Goal: Information Seeking & Learning: Learn about a topic

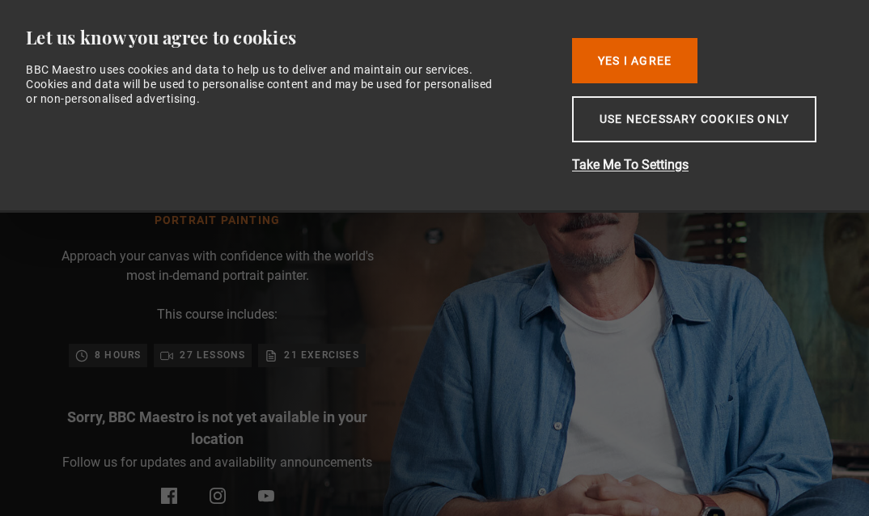
click at [645, 134] on button "Use necessary cookies only" at bounding box center [694, 119] width 244 height 46
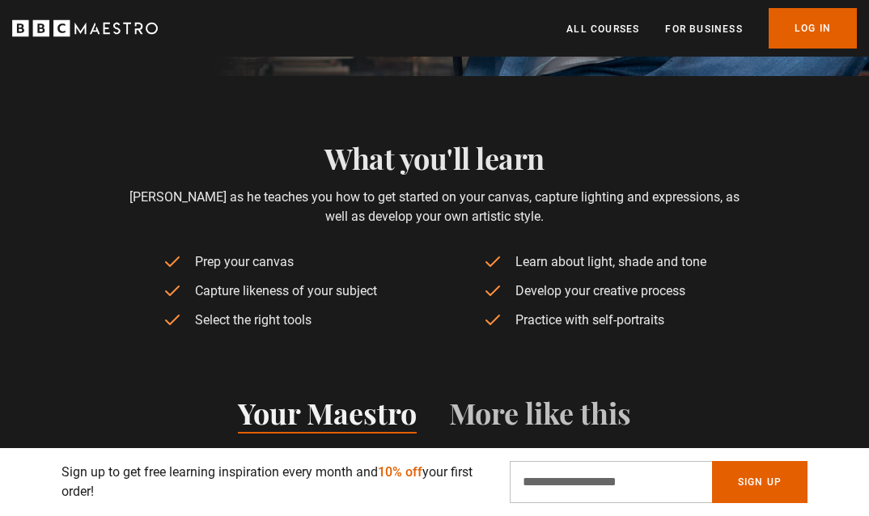
scroll to position [532, 0]
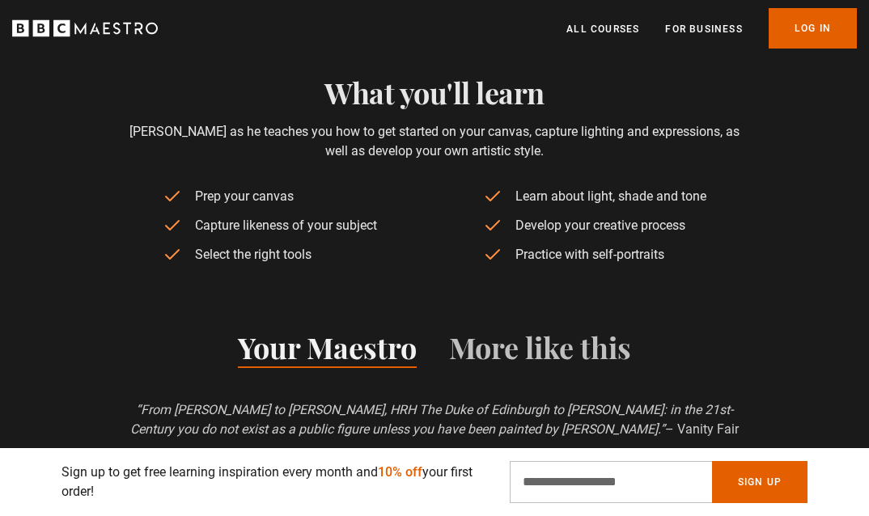
click at [493, 203] on ul "Prep your canvas Capture likeness of your subject Select the right tools Learn …" at bounding box center [435, 228] width 544 height 83
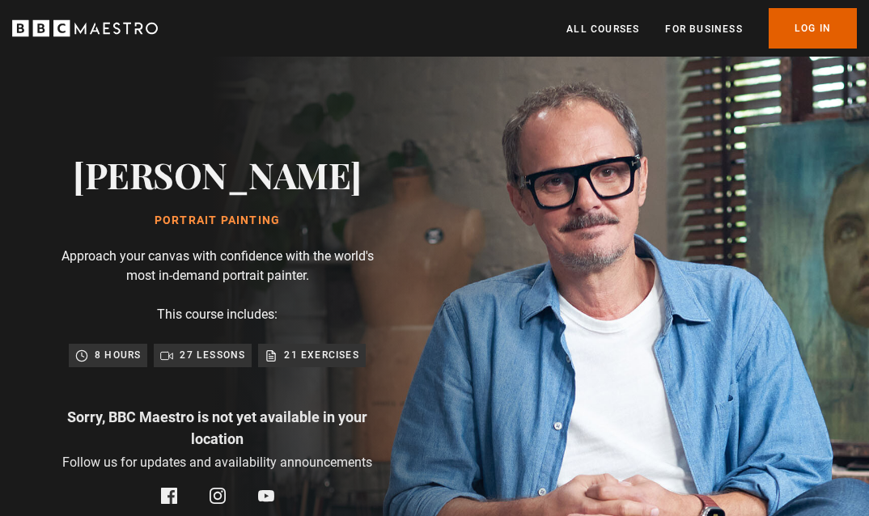
scroll to position [0, 231]
click at [207, 351] on p "27 lessons" at bounding box center [213, 355] width 66 height 16
click at [295, 362] on p "21 exercises" at bounding box center [321, 355] width 74 height 16
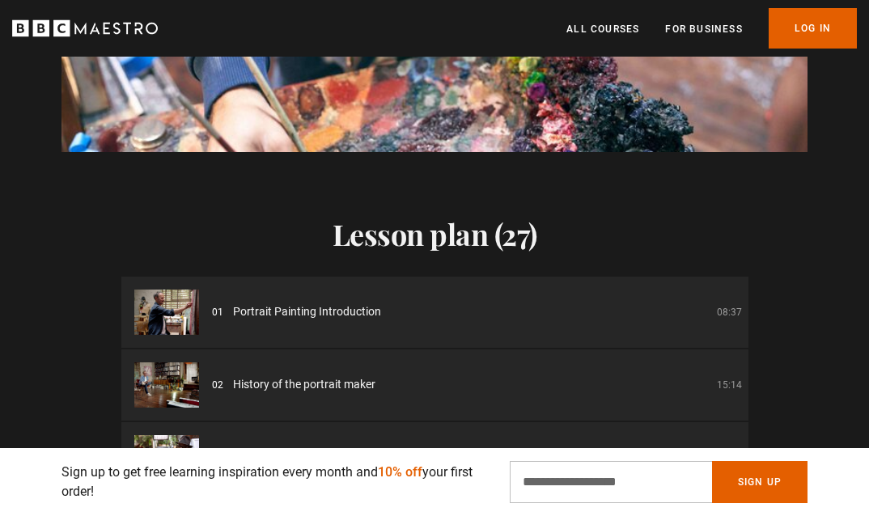
scroll to position [1501, 0]
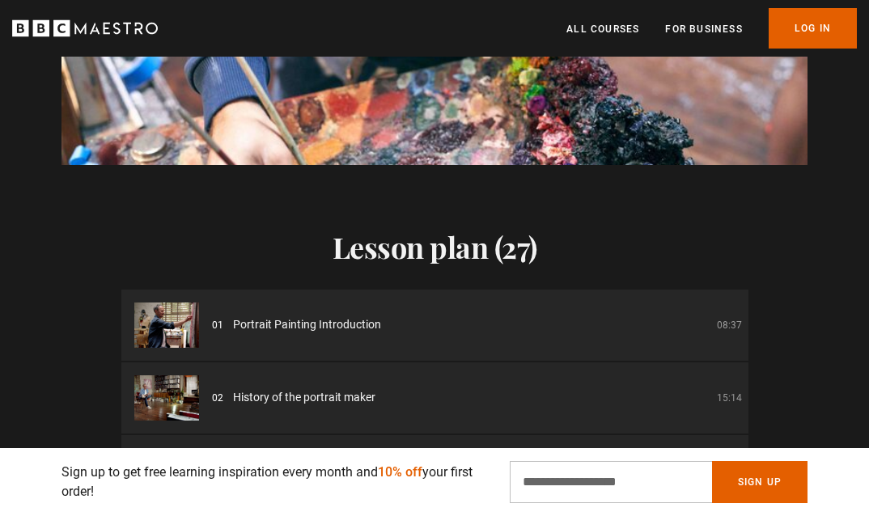
click at [429, 319] on div "01 Portrait Painting Introduction 08:37" at bounding box center [477, 324] width 530 height 17
click at [346, 326] on span "Portrait Painting Introduction" at bounding box center [307, 324] width 148 height 17
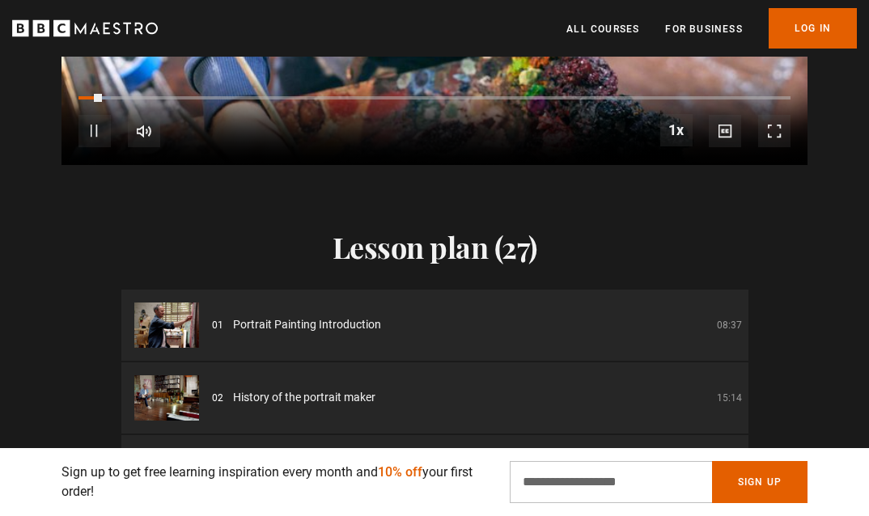
scroll to position [0, 694]
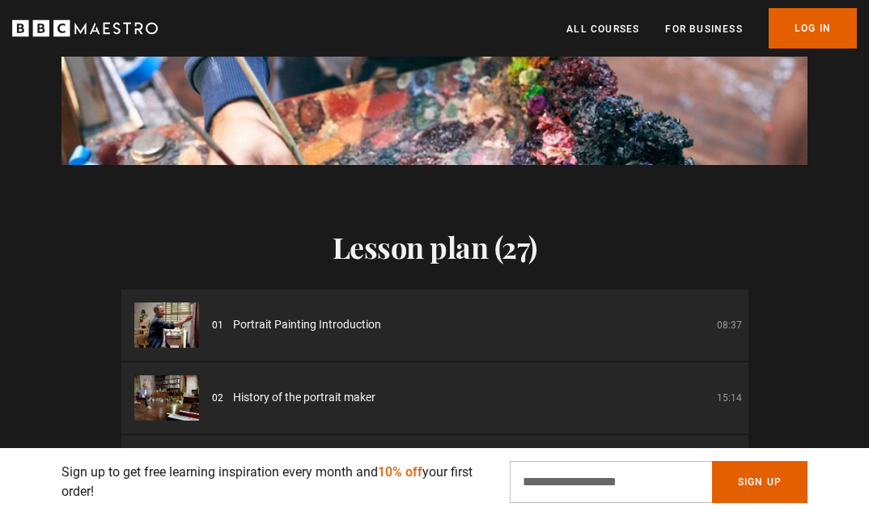
drag, startPoint x: 862, startPoint y: 187, endPoint x: 867, endPoint y: 203, distance: 16.9
click at [867, 209] on div "Lesson plan (27) 01 Portrait Painting Introduction 08:37 02 History of the port…" at bounding box center [434, 421] width 869 height 513
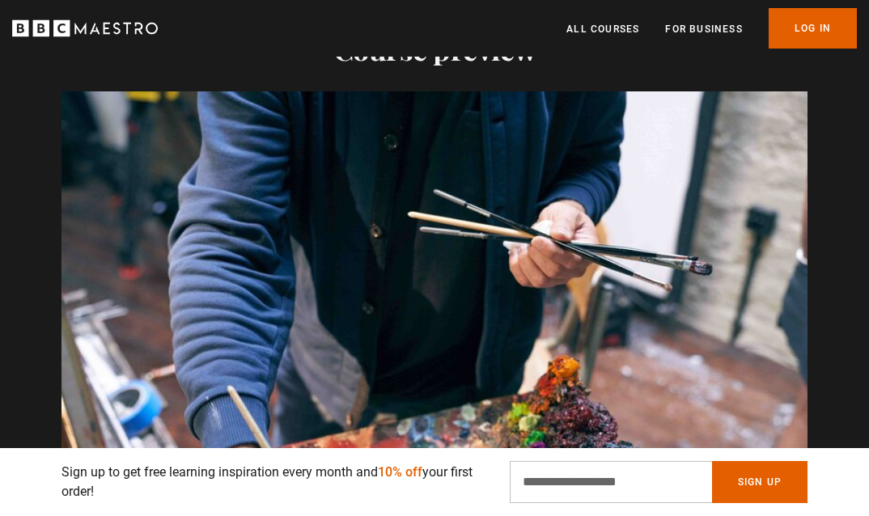
scroll to position [0, 3009]
click at [623, 30] on link "All Courses" at bounding box center [603, 29] width 73 height 16
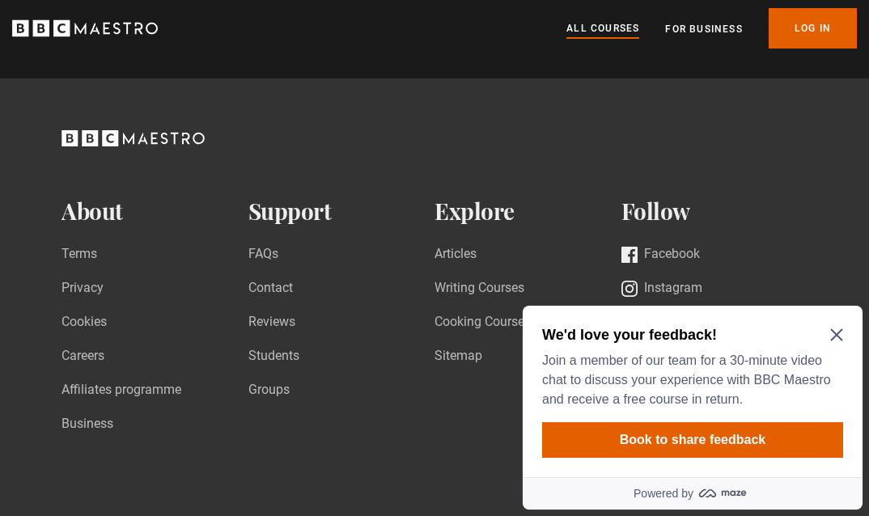
scroll to position [7311, 0]
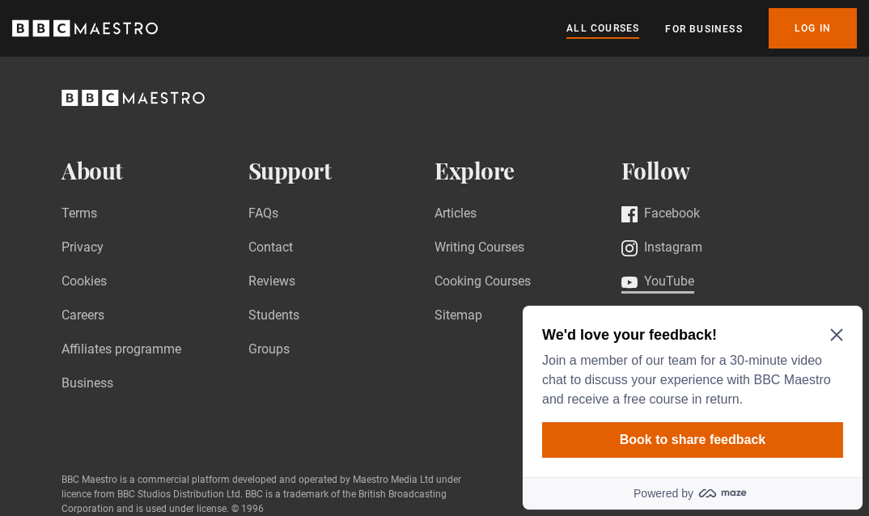
click at [651, 286] on link "YouTube" at bounding box center [658, 283] width 73 height 22
